Goal: Navigation & Orientation: Find specific page/section

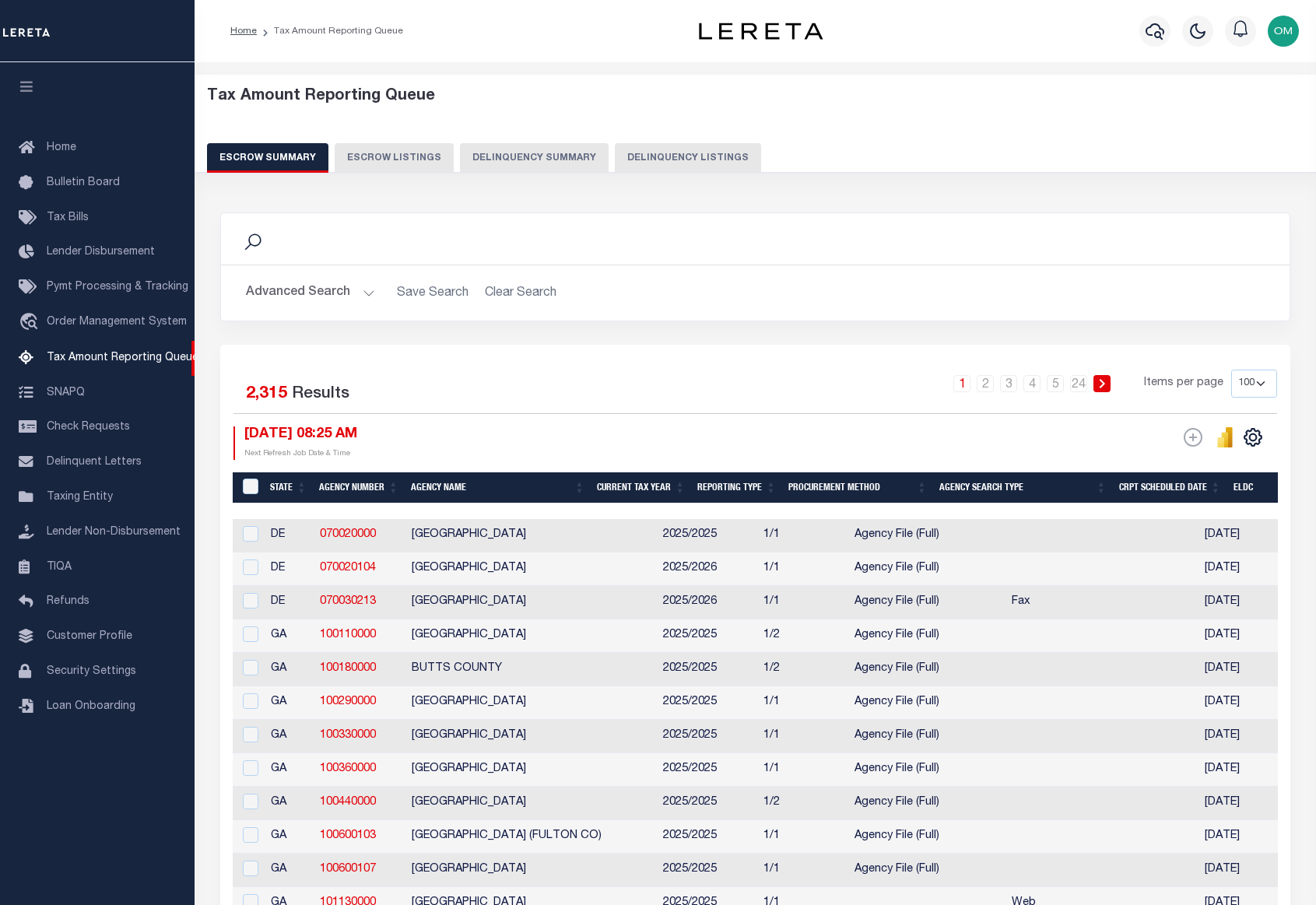
select select "100"
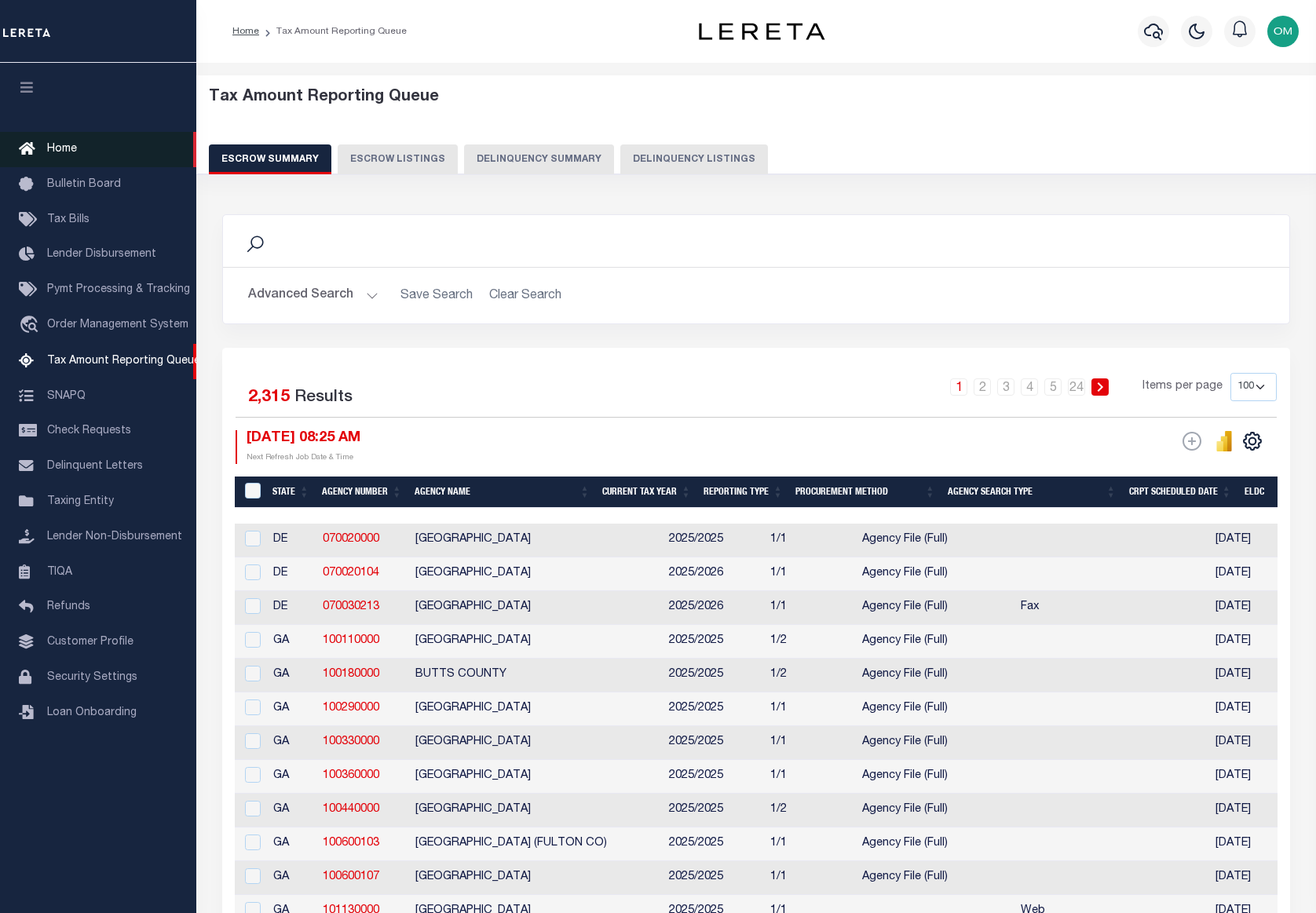
click at [76, 144] on span "Home" at bounding box center [62, 149] width 30 height 11
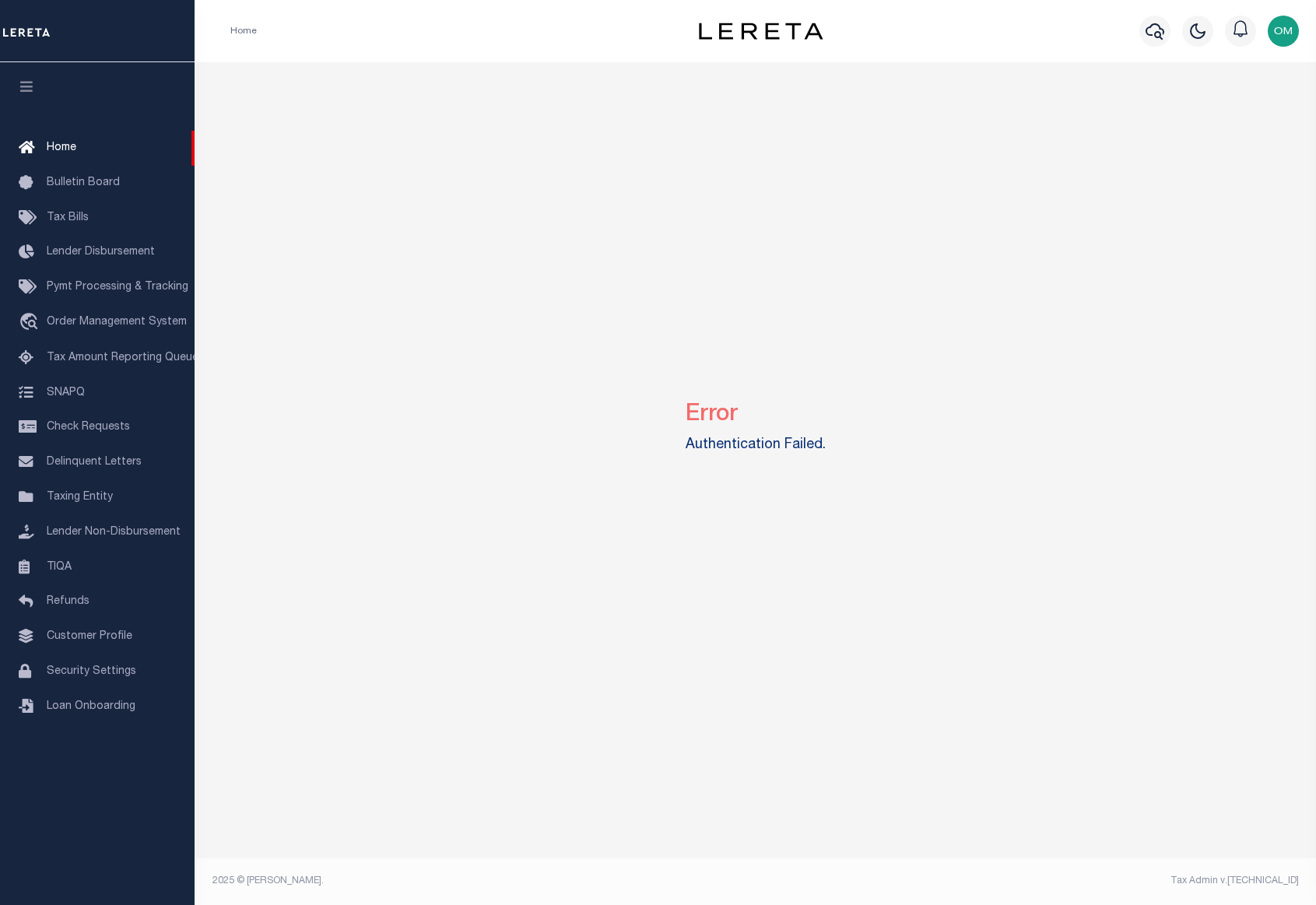
click at [645, 739] on div "Error Authentication Failed." at bounding box center [756, 424] width 1110 height 724
click at [249, 25] on li "Home" at bounding box center [243, 31] width 26 height 14
click at [934, 590] on div "Error Authentication Failed." at bounding box center [756, 424] width 1110 height 724
